Goal: Transaction & Acquisition: Purchase product/service

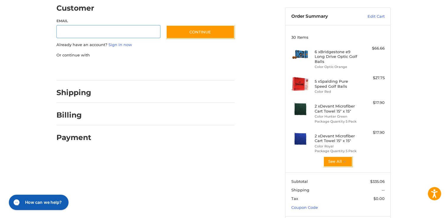
scroll to position [63, 0]
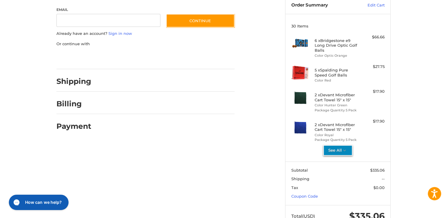
click at [336, 149] on button "See All" at bounding box center [337, 150] width 29 height 11
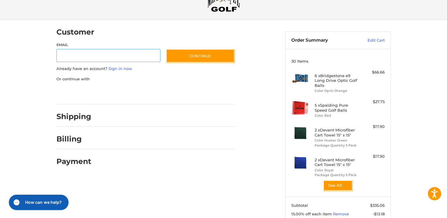
scroll to position [4, 0]
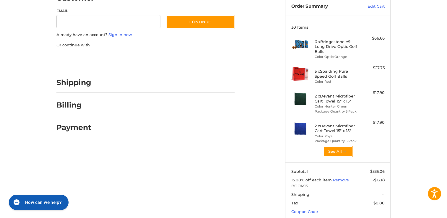
scroll to position [63, 0]
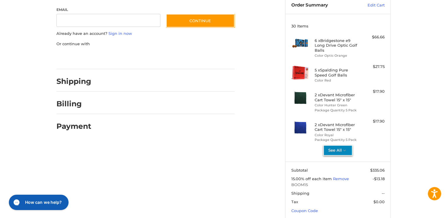
click at [344, 147] on button "See All" at bounding box center [337, 150] width 29 height 11
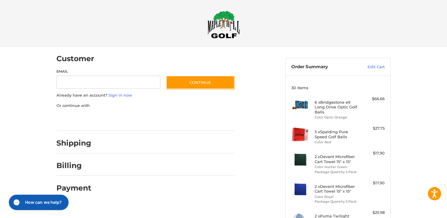
scroll to position [0, 0]
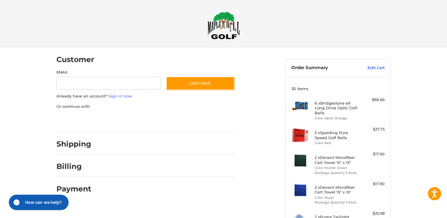
click at [380, 69] on link "Edit Cart" at bounding box center [369, 68] width 30 height 6
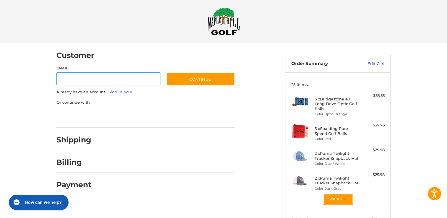
scroll to position [4, 0]
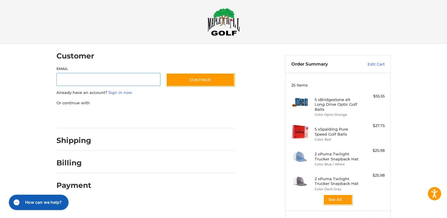
click at [97, 76] on input "Email" at bounding box center [108, 79] width 104 height 13
type input "**********"
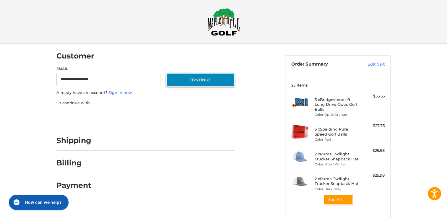
click at [189, 80] on button "Continue" at bounding box center [200, 80] width 68 height 14
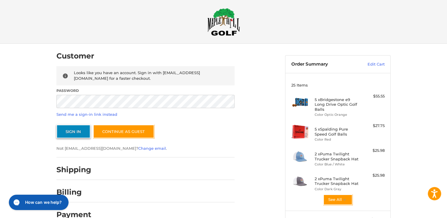
click at [83, 134] on button "Sign In" at bounding box center [73, 132] width 34 height 14
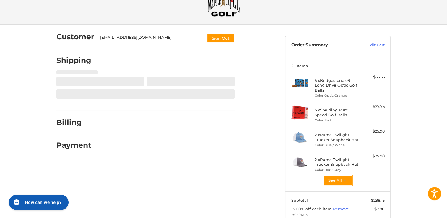
scroll to position [27, 0]
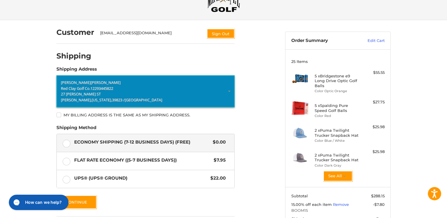
click at [141, 95] on p "27 MCDOWELL ST" at bounding box center [145, 94] width 169 height 6
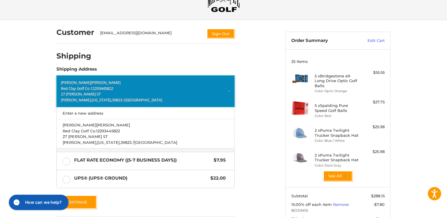
click at [262, 68] on div "Customer tlgleaton@gmail.com Sign Out Shipping Shipping Address Tanner Gleaton …" at bounding box center [166, 140] width 228 height 241
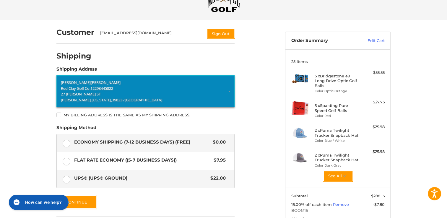
scroll to position [88, 0]
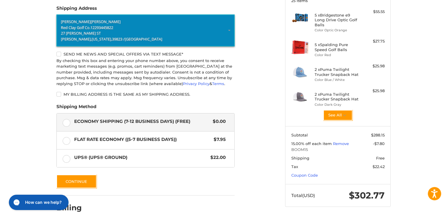
click at [59, 55] on label "Send me news and special offers via text message*" at bounding box center [145, 54] width 178 height 5
click at [79, 186] on button "Continue" at bounding box center [76, 181] width 40 height 14
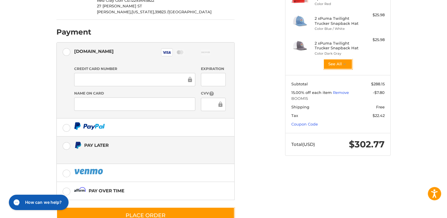
scroll to position [158, 0]
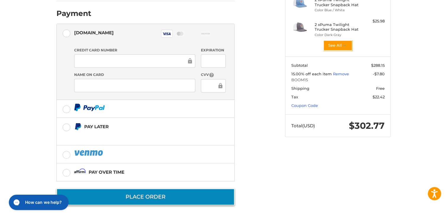
click at [150, 201] on button "Place Order" at bounding box center [145, 196] width 178 height 17
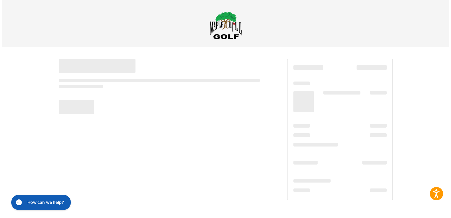
scroll to position [0, 0]
